Goal: Entertainment & Leisure: Browse casually

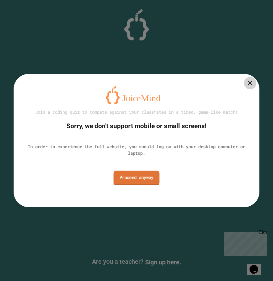
click at [132, 182] on link "Proceed anyway" at bounding box center [136, 178] width 46 height 14
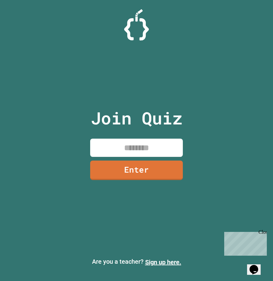
click at [119, 139] on input at bounding box center [136, 147] width 92 height 18
type input "********"
click at [121, 162] on link "Enter" at bounding box center [136, 169] width 91 height 20
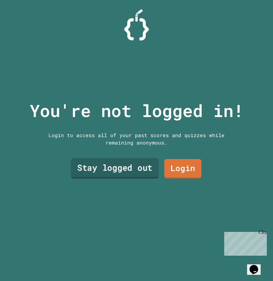
click at [147, 168] on link "Stay logged out" at bounding box center [115, 168] width 88 height 20
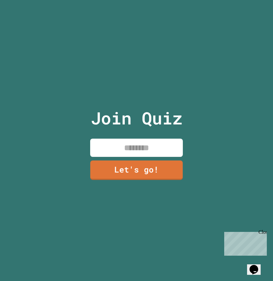
click at [148, 145] on input at bounding box center [136, 147] width 92 height 18
type input "******"
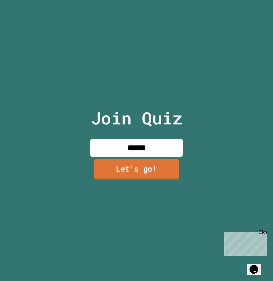
click at [125, 175] on link "Let's go!" at bounding box center [136, 169] width 85 height 20
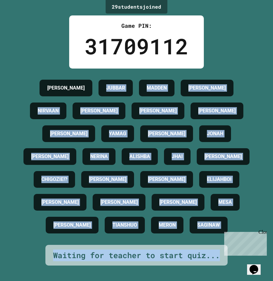
scroll to position [40, 0]
drag, startPoint x: 82, startPoint y: 73, endPoint x: 251, endPoint y: 277, distance: 265.1
click at [253, 280] on html "We are updating our servers at 7PM EST [DATE]. [PERSON_NAME] should continue to…" at bounding box center [136, 140] width 273 height 281
click at [126, 138] on div "[PERSON_NAME] [PERSON_NAME] [PERSON_NAME] W [PERSON_NAME] YAMAG [PERSON_NAME] […" at bounding box center [136, 156] width 242 height 160
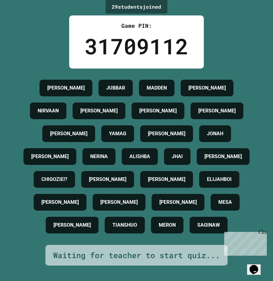
scroll to position [0, 0]
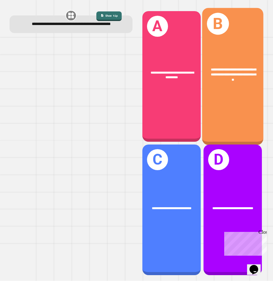
click at [218, 100] on div "**********" at bounding box center [232, 76] width 61 height 137
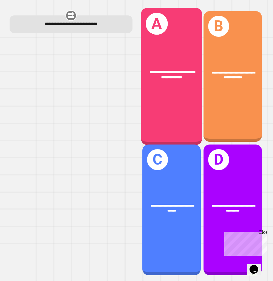
click at [183, 73] on div "**********" at bounding box center [171, 75] width 48 height 10
click at [178, 85] on div "**********" at bounding box center [171, 76] width 61 height 137
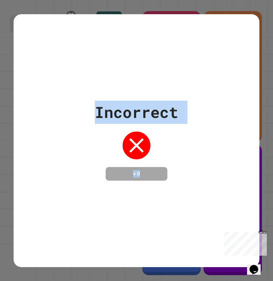
drag, startPoint x: 88, startPoint y: 114, endPoint x: 142, endPoint y: 175, distance: 81.5
click at [142, 175] on div "Incorrect + 0" at bounding box center [136, 141] width 245 height 80
click at [134, 175] on h4 "+ 0" at bounding box center [136, 173] width 49 height 7
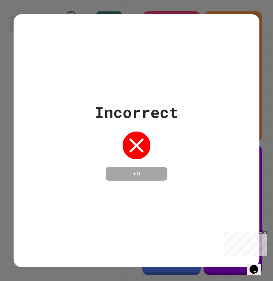
click at [121, 182] on div "Incorrect + 0" at bounding box center [136, 140] width 245 height 253
click at [144, 173] on h4 "+ 0" at bounding box center [136, 173] width 49 height 7
click at [80, 251] on div "Incorrect + 0" at bounding box center [136, 140] width 245 height 253
drag, startPoint x: 80, startPoint y: 250, endPoint x: 94, endPoint y: 230, distance: 23.9
click at [91, 236] on div "Incorrect + 0" at bounding box center [136, 140] width 245 height 253
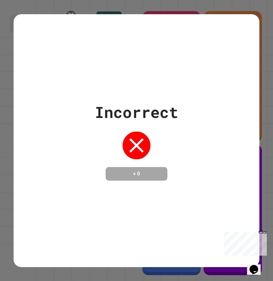
drag, startPoint x: 94, startPoint y: 230, endPoint x: 100, endPoint y: 213, distance: 18.3
click at [99, 217] on div "Incorrect + 0" at bounding box center [136, 140] width 245 height 253
click at [100, 187] on div "Incorrect + 0" at bounding box center [136, 140] width 245 height 253
drag, startPoint x: 86, startPoint y: 133, endPoint x: 83, endPoint y: 153, distance: 20.1
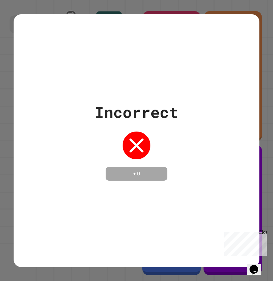
click at [83, 151] on div "Incorrect + 0" at bounding box center [136, 141] width 245 height 80
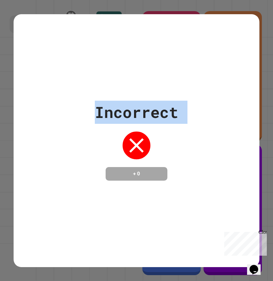
click at [72, 160] on div "Incorrect + 0" at bounding box center [136, 141] width 245 height 80
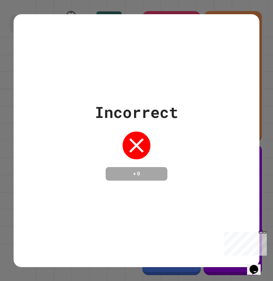
click at [74, 157] on div "Incorrect + 0" at bounding box center [136, 141] width 245 height 80
drag, startPoint x: 70, startPoint y: 158, endPoint x: 69, endPoint y: 162, distance: 4.3
click at [70, 159] on div "Incorrect + 0" at bounding box center [136, 141] width 245 height 80
click at [74, 181] on div "Incorrect + 0" at bounding box center [136, 140] width 245 height 253
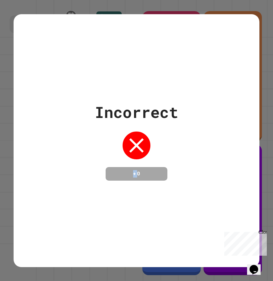
click at [74, 181] on div "Incorrect + 0" at bounding box center [136, 140] width 245 height 253
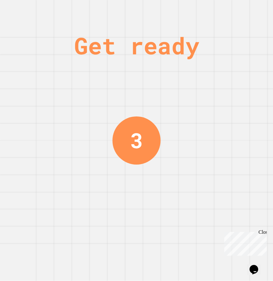
click at [149, 151] on div "3" at bounding box center [136, 140] width 48 height 48
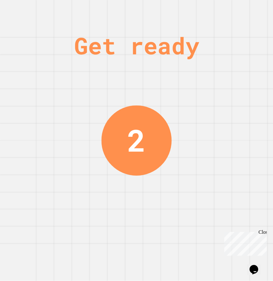
click at [124, 139] on div "2" at bounding box center [136, 140] width 70 height 70
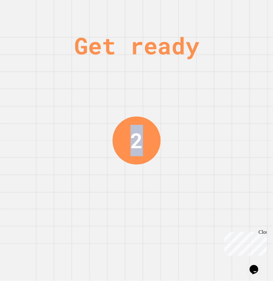
click at [123, 139] on div "2" at bounding box center [136, 140] width 48 height 48
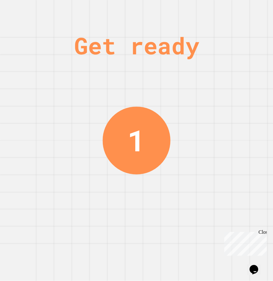
click at [122, 139] on div "1" at bounding box center [136, 140] width 68 height 68
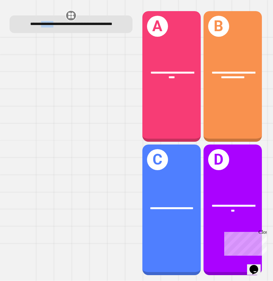
drag, startPoint x: 35, startPoint y: 25, endPoint x: 49, endPoint y: 28, distance: 13.9
click at [50, 27] on div "**********" at bounding box center [71, 24] width 112 height 6
click at [46, 27] on div "**********" at bounding box center [71, 24] width 112 height 6
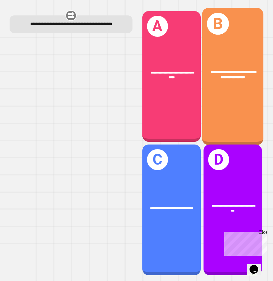
click at [205, 82] on div "**********" at bounding box center [232, 74] width 61 height 23
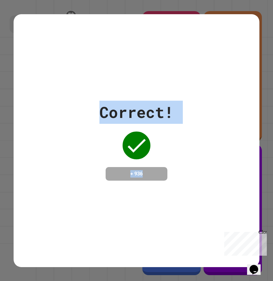
drag, startPoint x: 131, startPoint y: 149, endPoint x: 101, endPoint y: 92, distance: 64.2
click at [101, 92] on div "Correct! + 936" at bounding box center [136, 140] width 245 height 253
click at [85, 91] on div "Correct! + 936" at bounding box center [136, 140] width 245 height 253
drag, startPoint x: 84, startPoint y: 91, endPoint x: 200, endPoint y: 196, distance: 156.3
click at [198, 198] on div "Correct! + 936" at bounding box center [136, 140] width 245 height 253
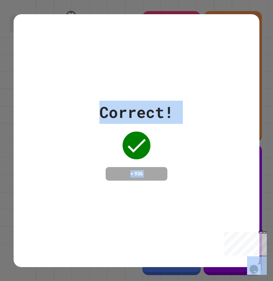
click at [202, 194] on div "Correct! + 936" at bounding box center [136, 140] width 245 height 253
drag, startPoint x: 192, startPoint y: 188, endPoint x: 43, endPoint y: 88, distance: 179.7
click at [43, 88] on div "Correct! + 936" at bounding box center [136, 140] width 245 height 253
drag, startPoint x: 43, startPoint y: 88, endPoint x: 127, endPoint y: 189, distance: 131.4
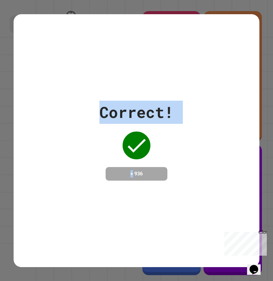
click at [123, 192] on div "Correct! + 936" at bounding box center [136, 140] width 245 height 253
click at [127, 189] on div "Correct! + 936" at bounding box center [136, 140] width 245 height 253
drag, startPoint x: 155, startPoint y: 184, endPoint x: 90, endPoint y: 114, distance: 95.6
click at [90, 114] on div "Correct! + 936" at bounding box center [136, 140] width 245 height 253
click at [90, 114] on div "Correct! + 936" at bounding box center [136, 141] width 245 height 80
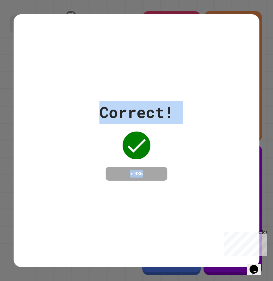
drag, startPoint x: 82, startPoint y: 112, endPoint x: 166, endPoint y: 200, distance: 122.6
click at [166, 200] on div "Correct! + 936" at bounding box center [136, 140] width 245 height 253
click at [167, 200] on div "Correct! + 936" at bounding box center [136, 140] width 245 height 253
click at [178, 175] on div "Correct! + 936" at bounding box center [136, 141] width 245 height 80
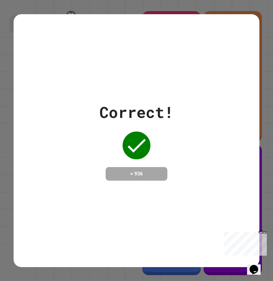
click at [102, 135] on div "Correct! + 936" at bounding box center [136, 141] width 74 height 80
drag, startPoint x: 102, startPoint y: 135, endPoint x: 93, endPoint y: 102, distance: 34.1
click at [93, 102] on div "Correct! + 936" at bounding box center [136, 141] width 245 height 80
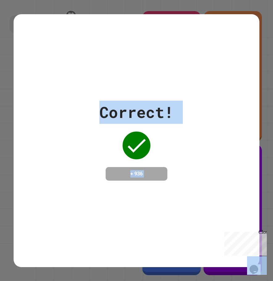
drag, startPoint x: 93, startPoint y: 102, endPoint x: 215, endPoint y: 198, distance: 155.2
click at [215, 198] on div "Correct! + 936" at bounding box center [136, 140] width 245 height 253
click at [224, 194] on div "Correct! + 936" at bounding box center [136, 140] width 245 height 253
drag, startPoint x: 195, startPoint y: 191, endPoint x: 93, endPoint y: 133, distance: 117.6
click at [93, 133] on div "Correct! + 936" at bounding box center [136, 140] width 245 height 253
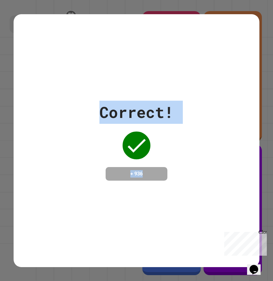
click at [93, 133] on div "Correct! + 936" at bounding box center [136, 141] width 245 height 80
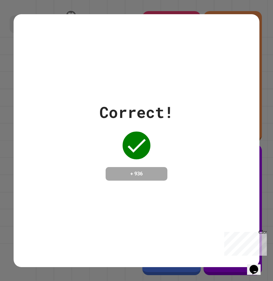
drag, startPoint x: 95, startPoint y: 125, endPoint x: 96, endPoint y: 117, distance: 8.0
drag, startPoint x: 96, startPoint y: 117, endPoint x: 92, endPoint y: 111, distance: 6.5
click at [92, 111] on div "Correct! + 936" at bounding box center [136, 141] width 245 height 80
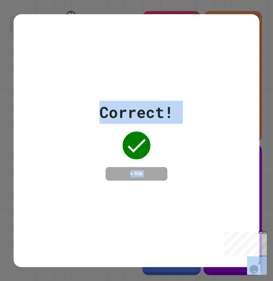
drag, startPoint x: 92, startPoint y: 111, endPoint x: 146, endPoint y: 174, distance: 82.5
click at [146, 174] on div "Correct! + 936" at bounding box center [136, 141] width 245 height 80
click at [146, 174] on h4 "+ 936" at bounding box center [136, 173] width 49 height 7
drag, startPoint x: 122, startPoint y: 156, endPoint x: 55, endPoint y: 96, distance: 89.5
click at [64, 101] on div "Correct! + 936" at bounding box center [136, 141] width 245 height 80
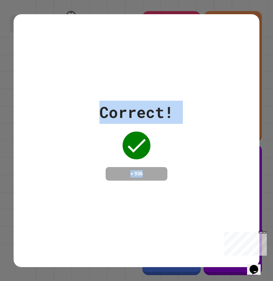
click at [78, 114] on div "Correct! + 936" at bounding box center [136, 141] width 245 height 80
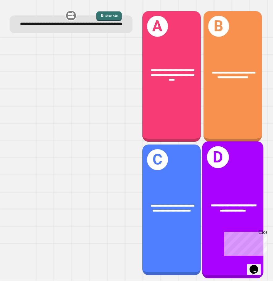
click at [225, 185] on div "**********" at bounding box center [232, 209] width 61 height 137
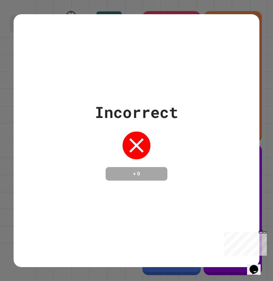
click at [21, 64] on div "Incorrect + 0" at bounding box center [136, 140] width 245 height 253
click at [31, 69] on div "Incorrect + 0" at bounding box center [136, 140] width 245 height 253
click at [16, 51] on div "Incorrect + 0" at bounding box center [136, 140] width 245 height 253
click at [10, 51] on div "Incorrect + 0" at bounding box center [136, 140] width 273 height 281
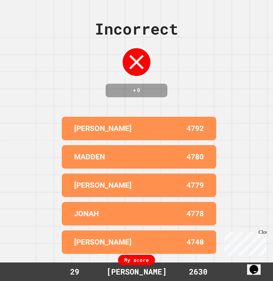
click at [95, 77] on div "Incorrect + 0" at bounding box center [136, 57] width 83 height 80
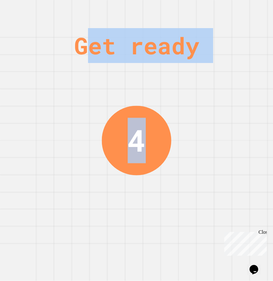
drag, startPoint x: 87, startPoint y: 56, endPoint x: 187, endPoint y: 80, distance: 103.2
click at [186, 77] on div "Get ready 4" at bounding box center [136, 140] width 273 height 281
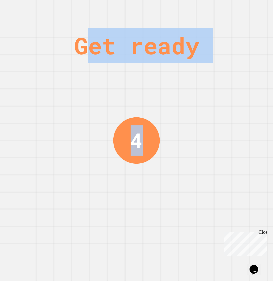
click at [188, 80] on div "Get ready 4" at bounding box center [136, 140] width 273 height 281
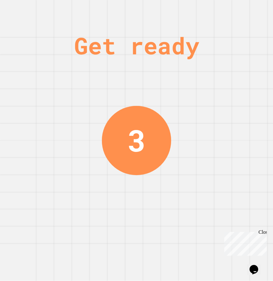
click at [137, 160] on div "3" at bounding box center [136, 140] width 18 height 45
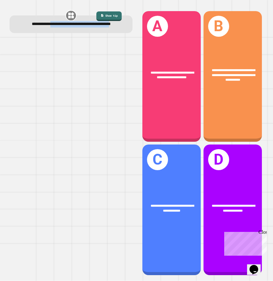
drag, startPoint x: 51, startPoint y: 23, endPoint x: 80, endPoint y: 33, distance: 31.2
click at [80, 26] on span "**********" at bounding box center [71, 24] width 79 height 4
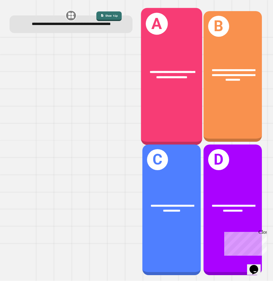
click at [174, 100] on div "**********" at bounding box center [171, 76] width 61 height 137
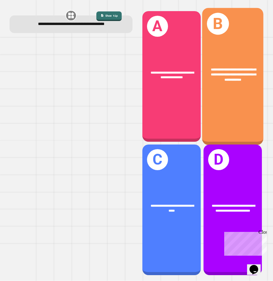
click at [229, 101] on div "**********" at bounding box center [232, 76] width 61 height 137
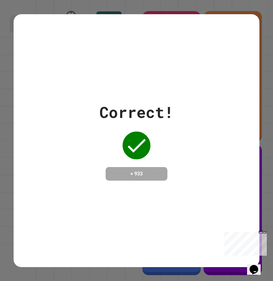
click at [150, 53] on div "Correct! + 933" at bounding box center [136, 140] width 245 height 253
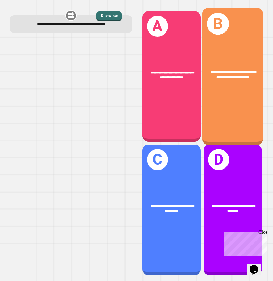
click at [232, 98] on div "**********" at bounding box center [232, 76] width 61 height 137
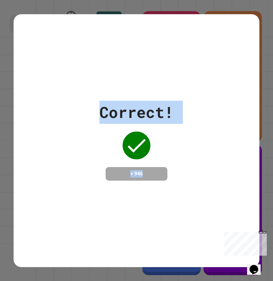
drag, startPoint x: 101, startPoint y: 117, endPoint x: 238, endPoint y: 171, distance: 146.9
click at [237, 171] on div "Correct! + 946" at bounding box center [136, 141] width 245 height 80
click at [212, 165] on div "Correct! + 946" at bounding box center [136, 141] width 245 height 80
drag, startPoint x: 85, startPoint y: 84, endPoint x: 115, endPoint y: 141, distance: 64.1
click at [112, 138] on div "Correct! + 946" at bounding box center [136, 140] width 245 height 253
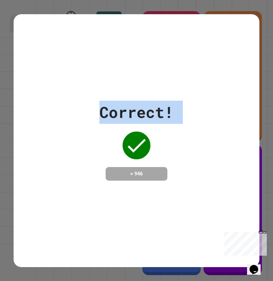
click at [116, 141] on div "Correct! + 946" at bounding box center [136, 141] width 74 height 80
drag, startPoint x: 164, startPoint y: 197, endPoint x: 33, endPoint y: 65, distance: 186.0
click at [33, 65] on div "Correct! + 946" at bounding box center [136, 140] width 245 height 253
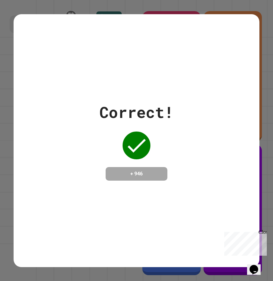
drag, startPoint x: 34, startPoint y: 65, endPoint x: 213, endPoint y: 291, distance: 288.6
click at [213, 280] on html "**********" at bounding box center [136, 140] width 273 height 281
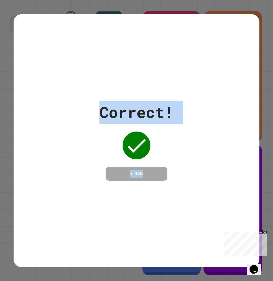
drag, startPoint x: 180, startPoint y: 182, endPoint x: 96, endPoint y: 48, distance: 158.1
click at [96, 48] on div "Correct! + 946" at bounding box center [136, 140] width 245 height 253
drag, startPoint x: 70, startPoint y: 57, endPoint x: 177, endPoint y: 155, distance: 145.6
click at [177, 155] on div "Correct! + 946" at bounding box center [136, 140] width 245 height 253
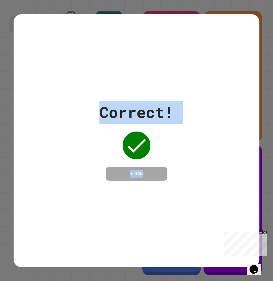
click at [177, 155] on div "Correct! + 946" at bounding box center [136, 141] width 245 height 80
drag, startPoint x: 181, startPoint y: 174, endPoint x: 96, endPoint y: 84, distance: 124.1
click at [96, 84] on div "Correct! + 946" at bounding box center [136, 140] width 245 height 253
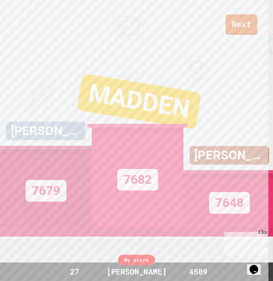
click at [232, 32] on link "Next" at bounding box center [241, 24] width 32 height 20
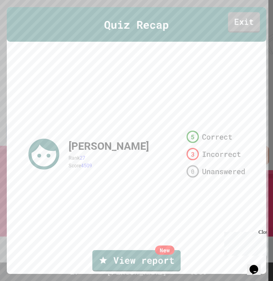
click at [241, 24] on link "Exit" at bounding box center [244, 22] width 32 height 20
